Goal: Use online tool/utility: Utilize a website feature to perform a specific function

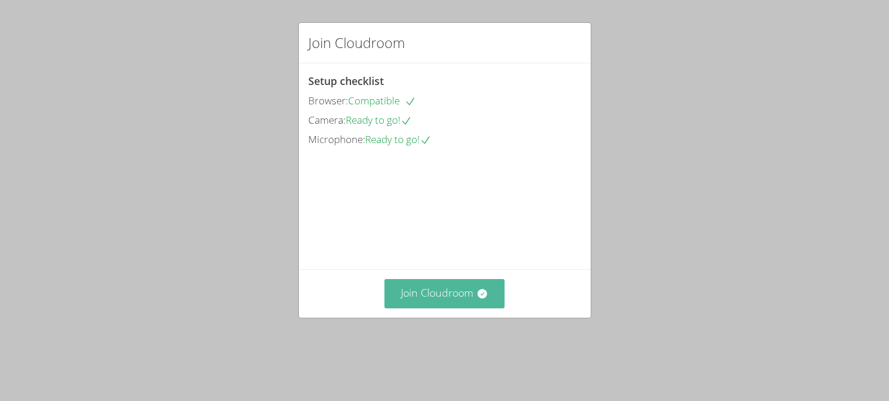
click at [436, 308] on button "Join Cloudroom" at bounding box center [445, 293] width 120 height 29
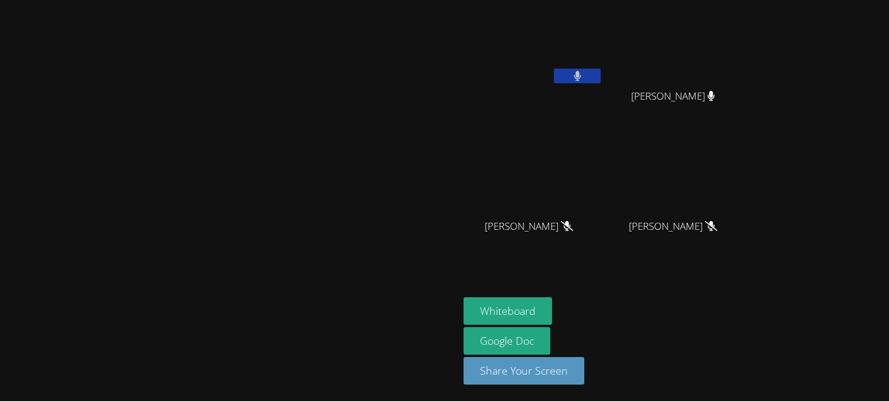
click at [601, 77] on button at bounding box center [577, 76] width 47 height 15
click at [552, 309] on button "Whiteboard" at bounding box center [508, 311] width 89 height 28
click at [454, 351] on div at bounding box center [230, 327] width 450 height 47
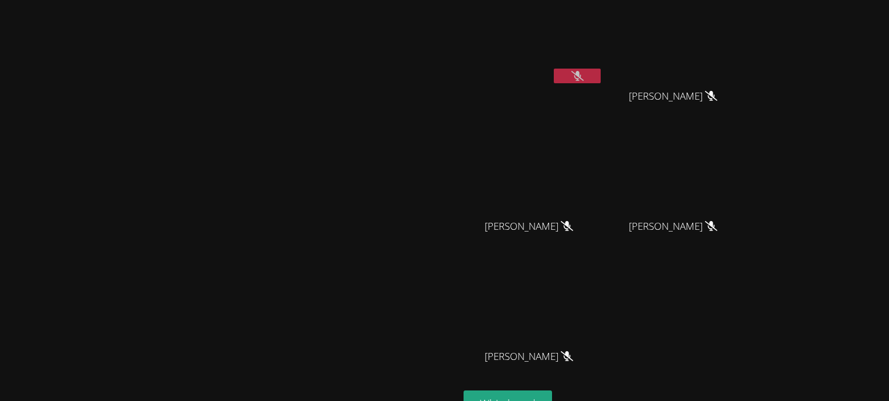
click at [601, 80] on button at bounding box center [577, 76] width 47 height 15
click at [601, 81] on button at bounding box center [577, 76] width 47 height 15
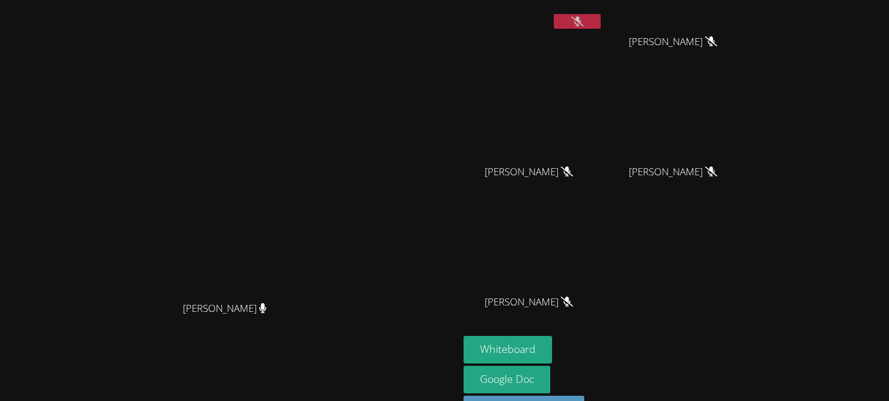
scroll to position [57, 0]
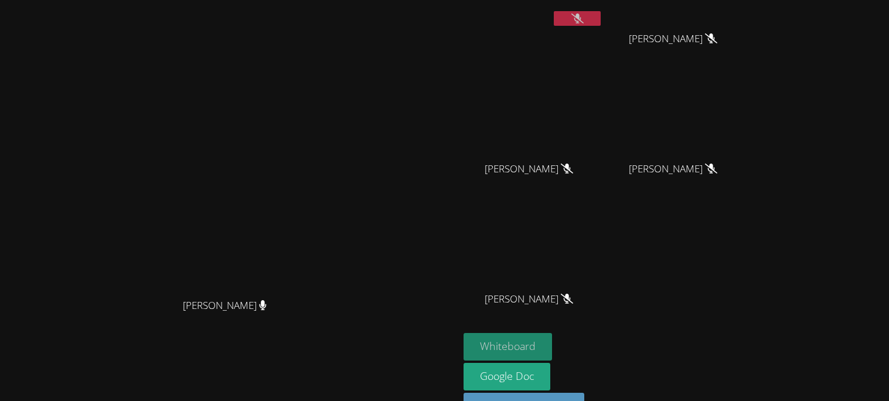
click at [552, 357] on button "Whiteboard" at bounding box center [508, 347] width 89 height 28
